Goal: Communication & Community: Connect with others

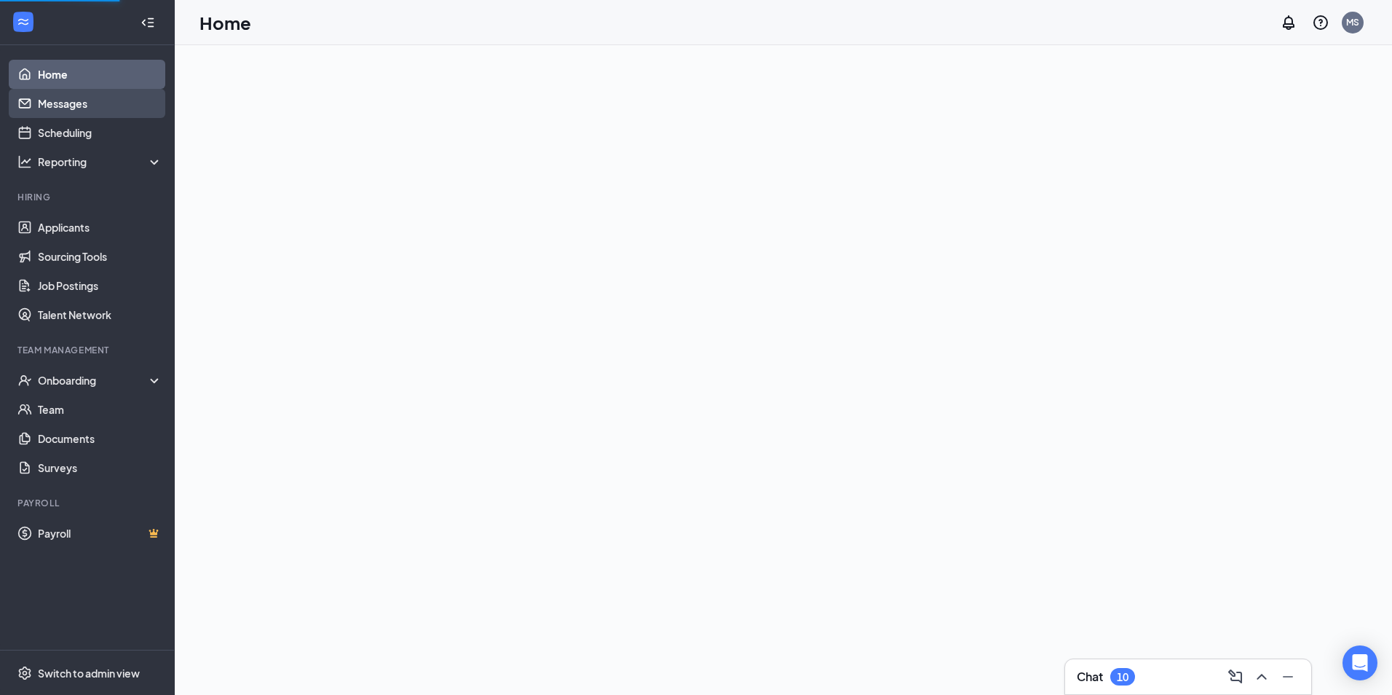
click at [47, 107] on link "Messages" at bounding box center [100, 103] width 124 height 29
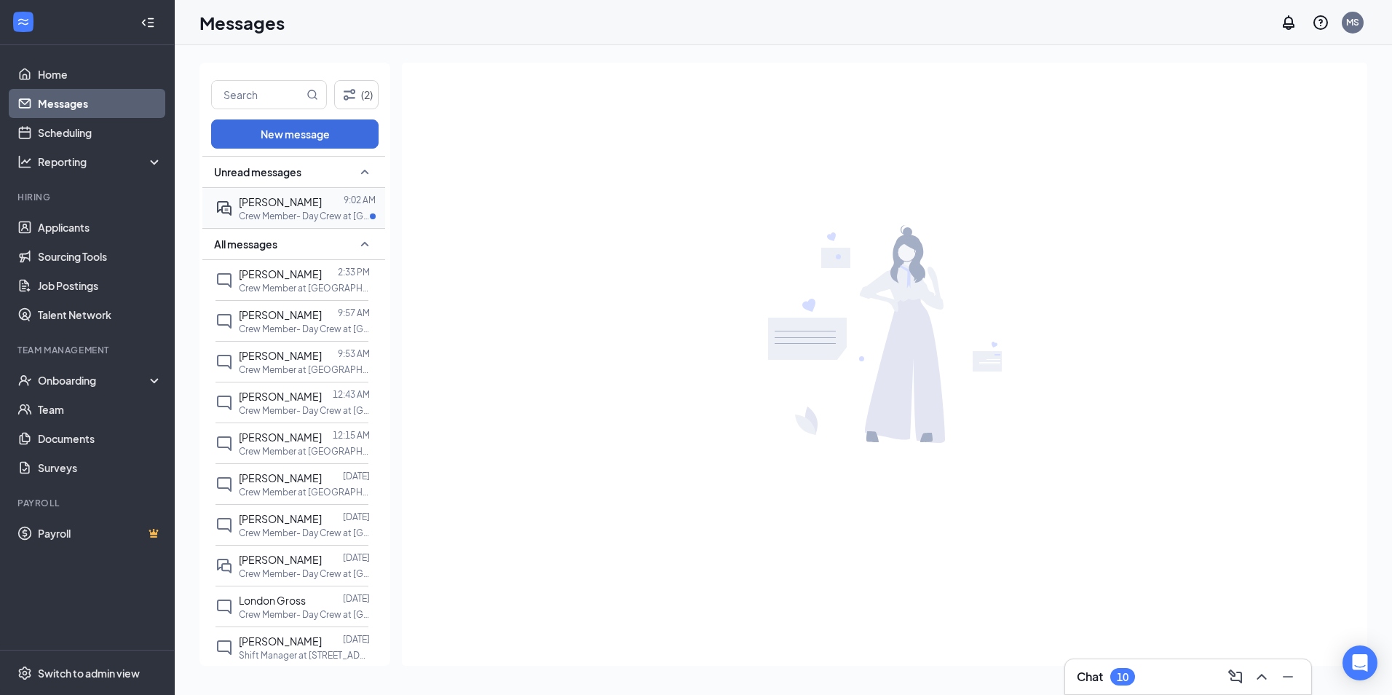
click at [272, 201] on span "[PERSON_NAME]" at bounding box center [280, 201] width 83 height 13
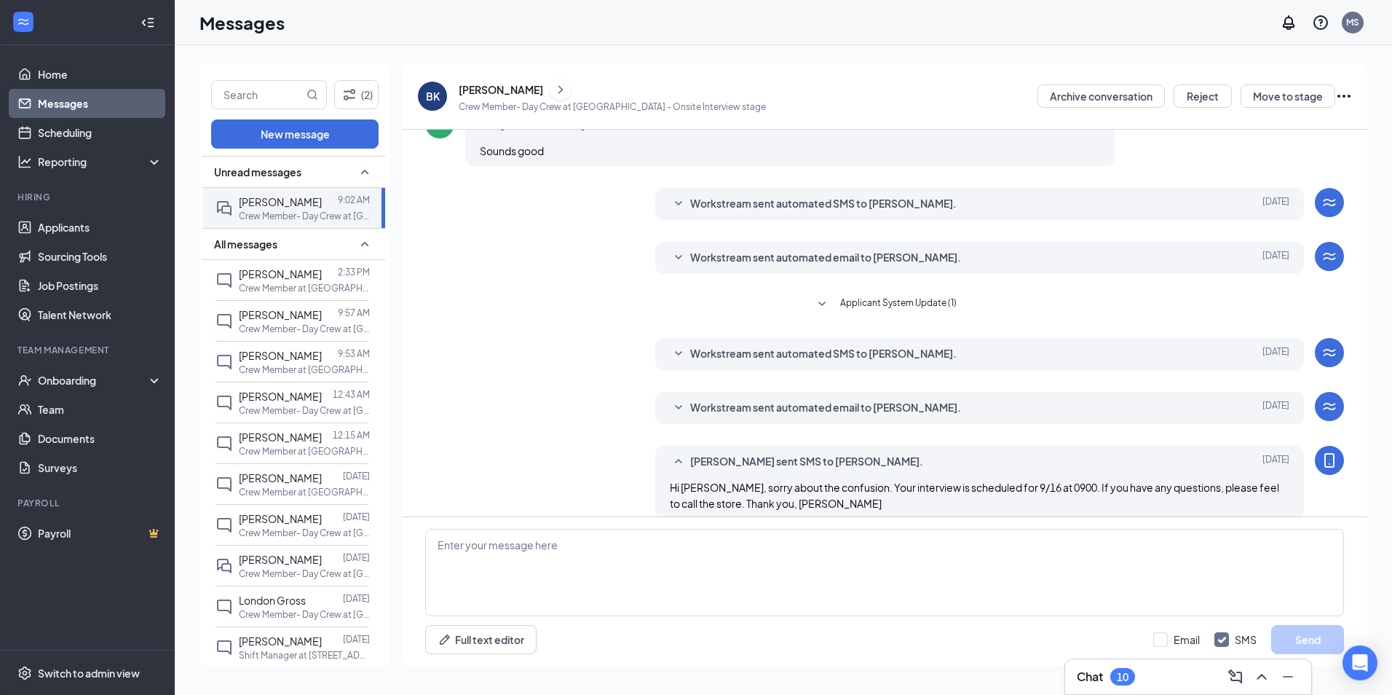
scroll to position [277, 0]
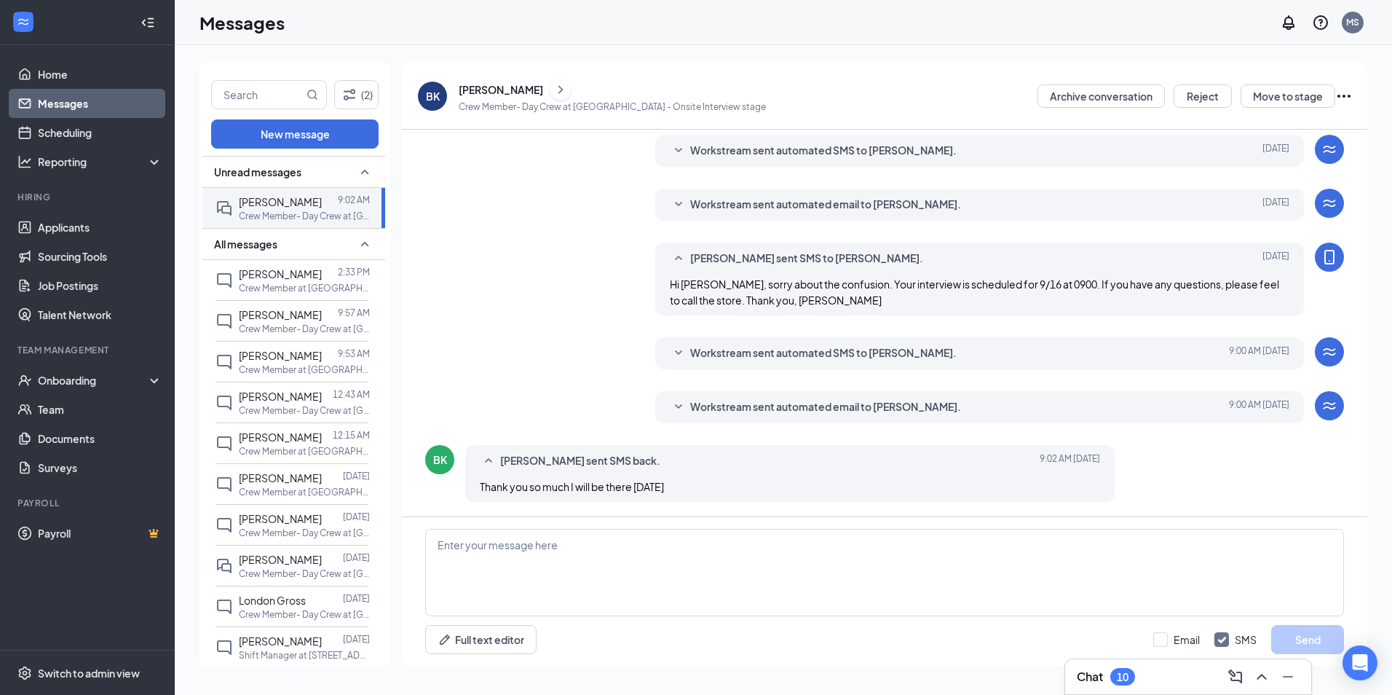
click at [432, 464] on div "BK" at bounding box center [439, 459] width 29 height 29
click at [440, 88] on div "BK" at bounding box center [432, 96] width 29 height 29
